Goal: Obtain resource: Download file/media

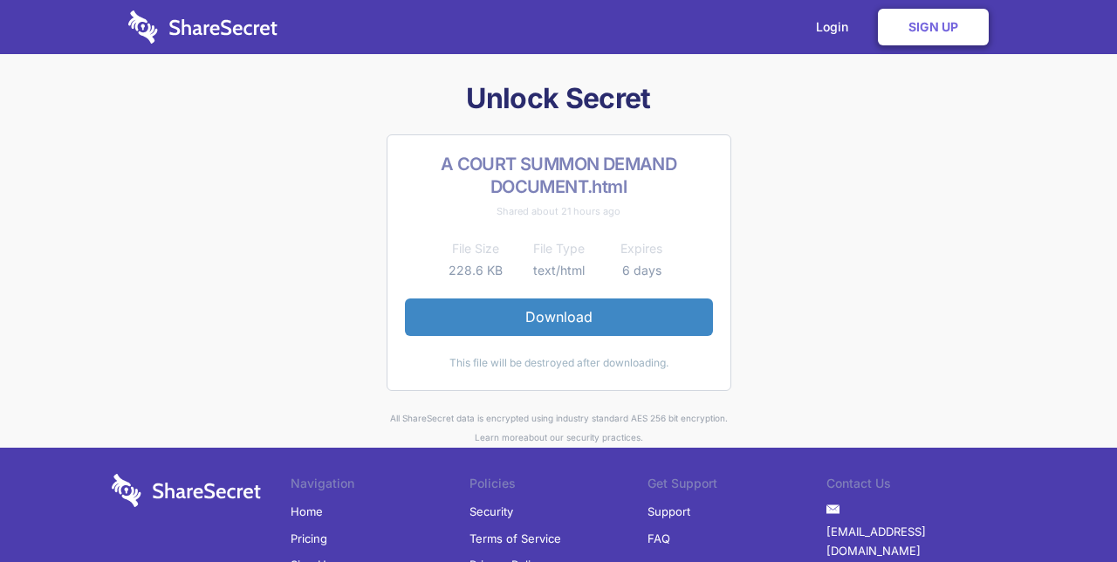
drag, startPoint x: 585, startPoint y: 316, endPoint x: 470, endPoint y: 72, distance: 269.5
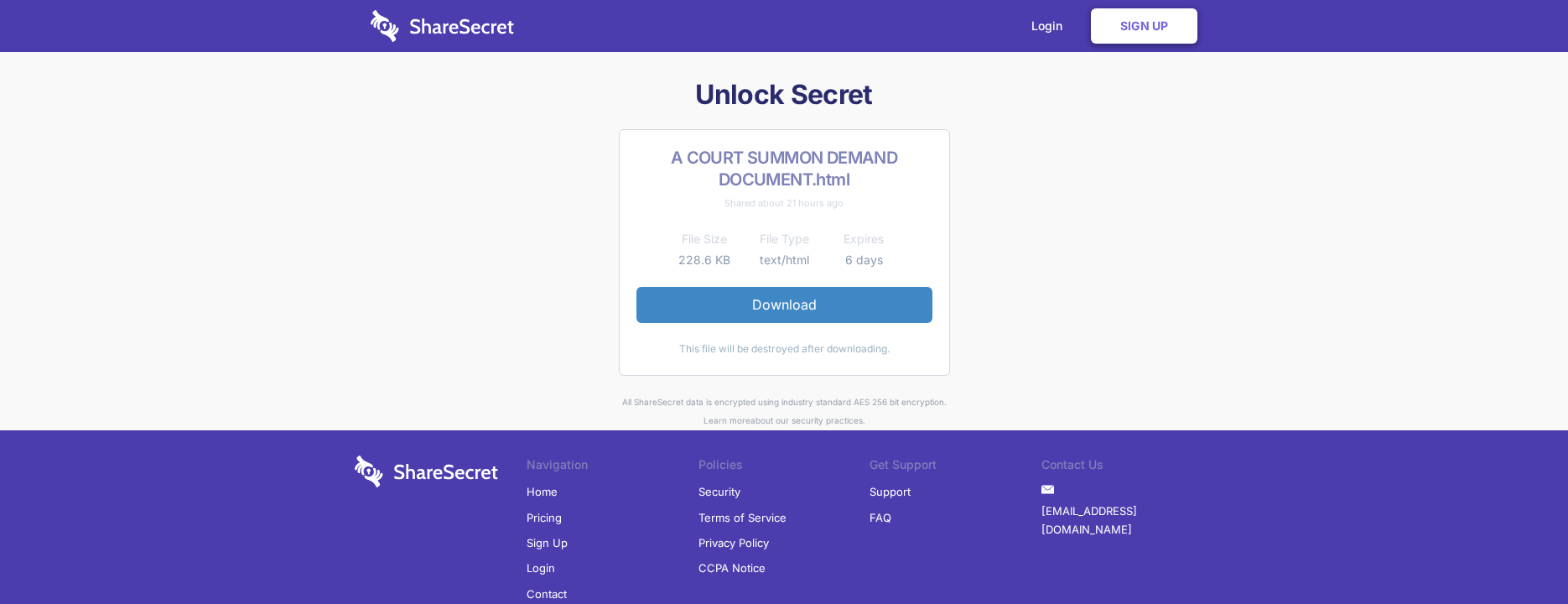
drag, startPoint x: 678, startPoint y: 350, endPoint x: 899, endPoint y: 350, distance: 221.0
click at [899, 350] on div "This file will be destroyed after downloading." at bounding box center [784, 349] width 296 height 18
click at [860, 177] on h2 "A COURT SUMMON DEMAND DOCUMENT.html" at bounding box center [784, 168] width 296 height 43
drag, startPoint x: 870, startPoint y: 178, endPoint x: 665, endPoint y: 132, distance: 210.1
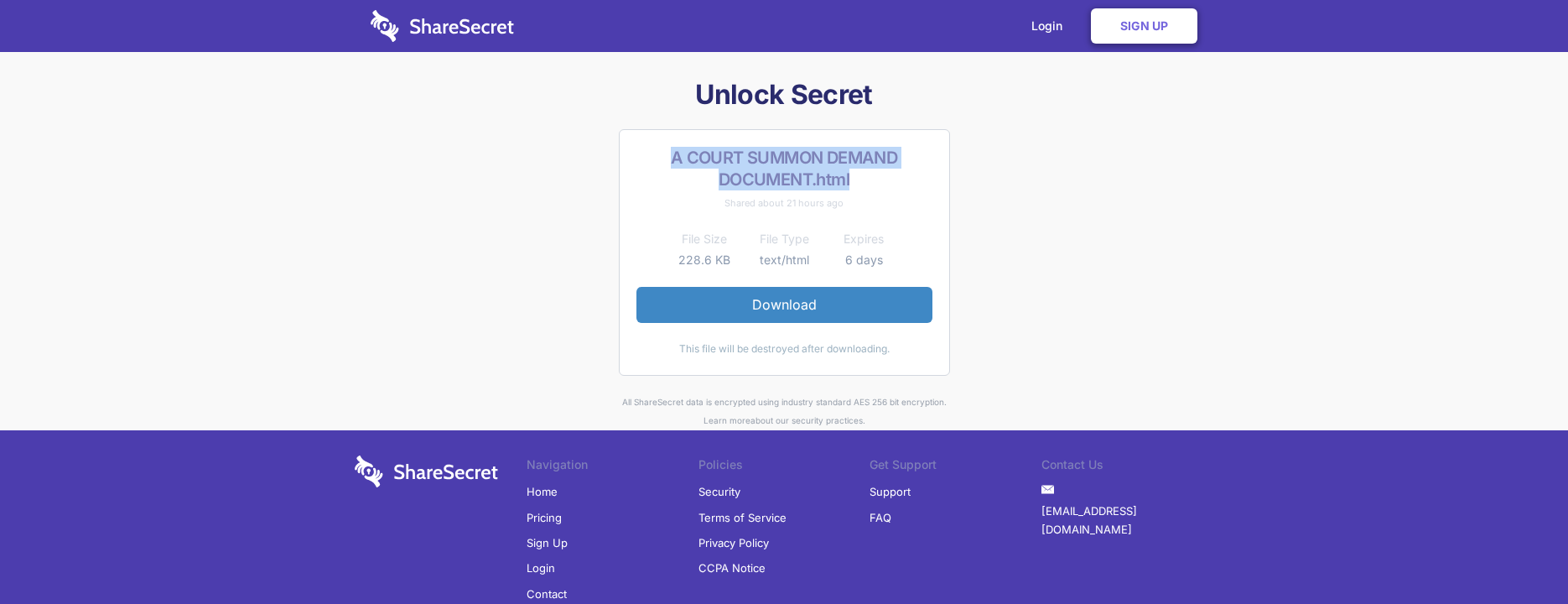
click at [665, 132] on div "A COURT SUMMON DEMAND DOCUMENT.html Shared about 21 hours ago File Size File Ty…" at bounding box center [784, 252] width 331 height 247
copy h2 "A COURT SUMMON DEMAND DOCUMENT.html"
